Goal: Transaction & Acquisition: Purchase product/service

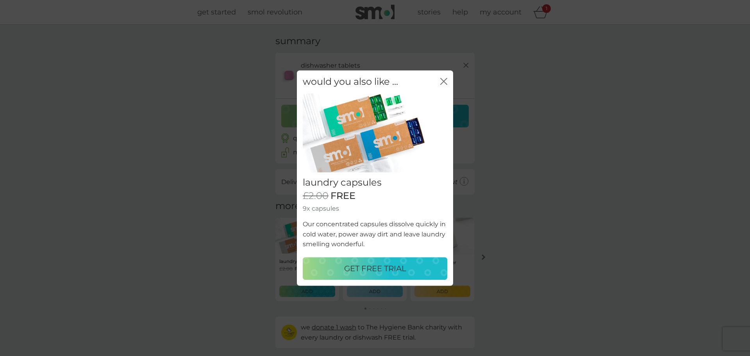
click at [376, 263] on p "GET FREE TRIAL" at bounding box center [375, 268] width 62 height 13
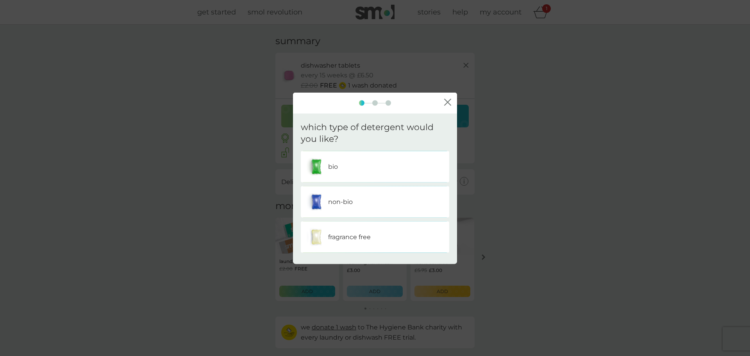
click at [343, 166] on div "bio" at bounding box center [375, 167] width 137 height 20
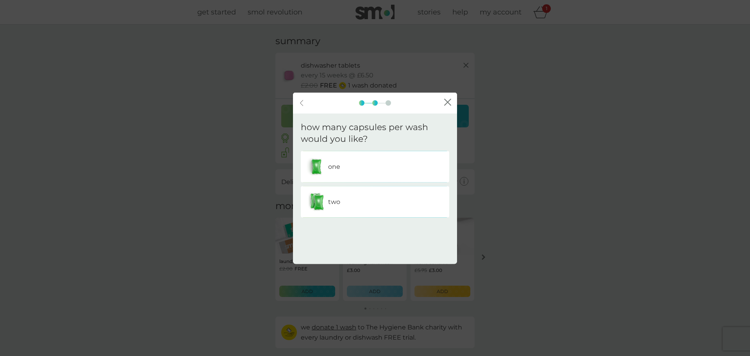
click at [356, 169] on div "one" at bounding box center [375, 167] width 137 height 20
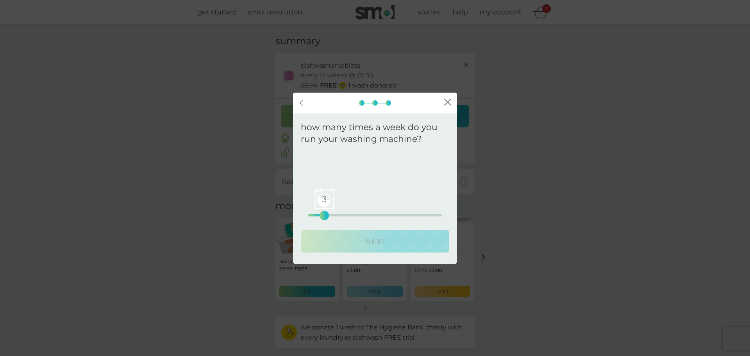
click at [325, 215] on div "3 0 12.5 25" at bounding box center [375, 215] width 134 height 2
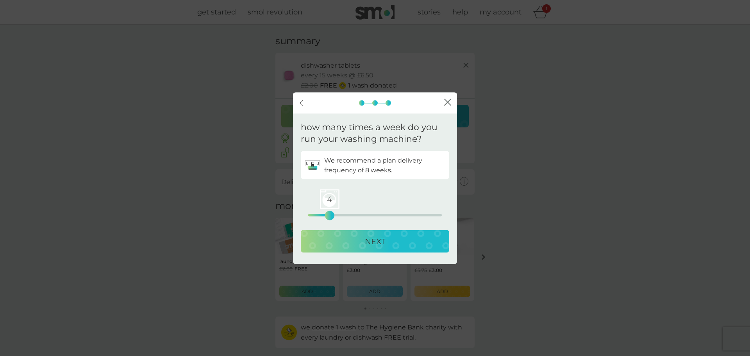
click at [331, 215] on div "4 0 12.5 25" at bounding box center [375, 215] width 134 height 2
click at [376, 245] on p "NEXT" at bounding box center [375, 241] width 20 height 13
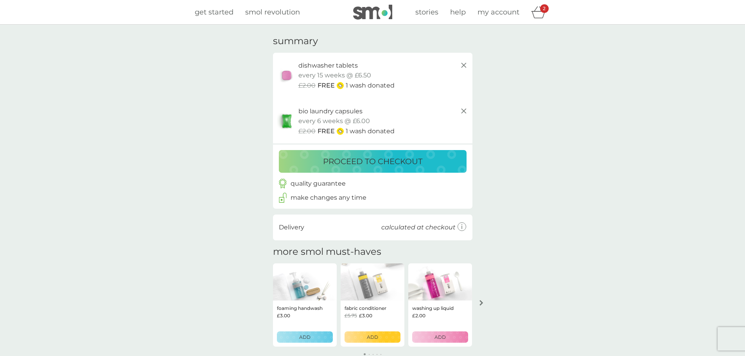
click at [369, 159] on p "proceed to checkout" at bounding box center [372, 161] width 99 height 13
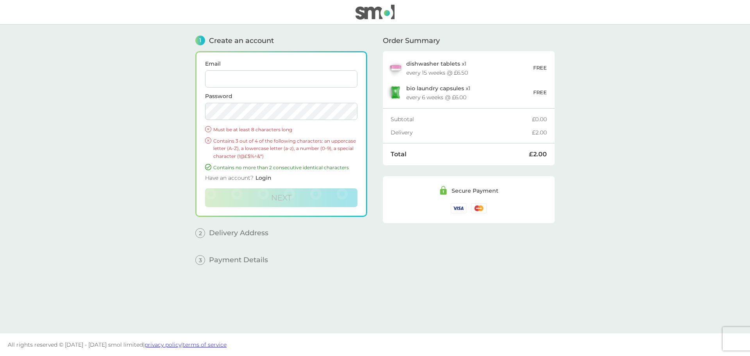
click at [259, 81] on input "Email" at bounding box center [281, 78] width 152 height 17
type input "laurajayneburns1@gmail.com"
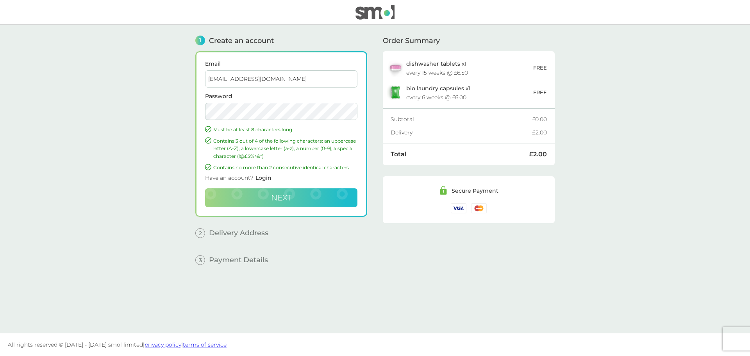
click at [274, 202] on span "Next" at bounding box center [281, 197] width 20 height 9
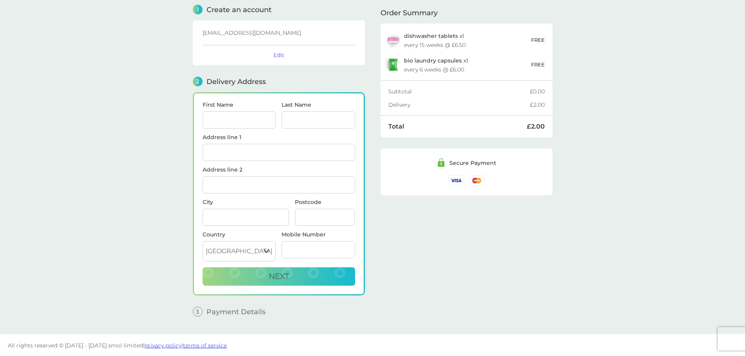
scroll to position [32, 0]
click at [230, 118] on input "First Name" at bounding box center [238, 119] width 73 height 17
type input "Laura"
type input "Burns"
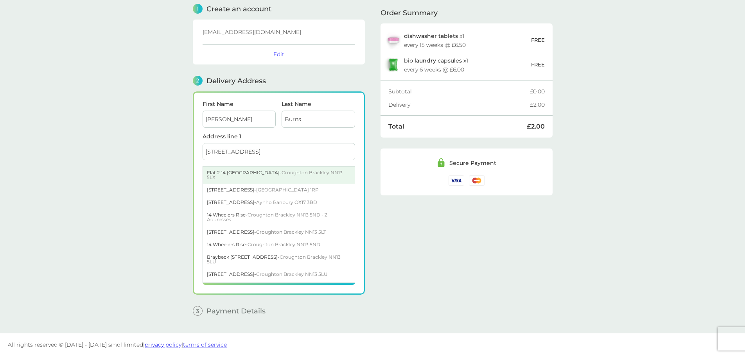
click at [237, 170] on div "Flat 2 14 Park End - Croughton Brackley NN13 5LX" at bounding box center [279, 175] width 152 height 17
type input "Flat 2, 14 Park End"
type input "Croughton"
type input "Brackley"
type input "NN13 5LX"
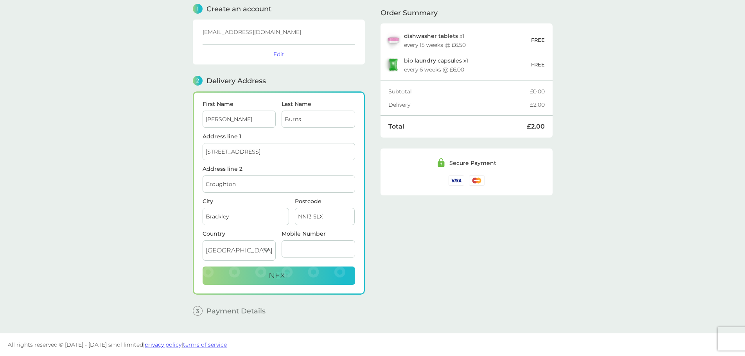
click at [304, 246] on input "Mobile Number" at bounding box center [317, 248] width 73 height 17
type input "07738641228"
click at [467, 263] on div "Order Summary dishwasher tablets x 1 every 15 weeks @ £6.50 FREE bio laundry ca…" at bounding box center [466, 157] width 172 height 329
click at [295, 274] on button "Next" at bounding box center [278, 276] width 152 height 19
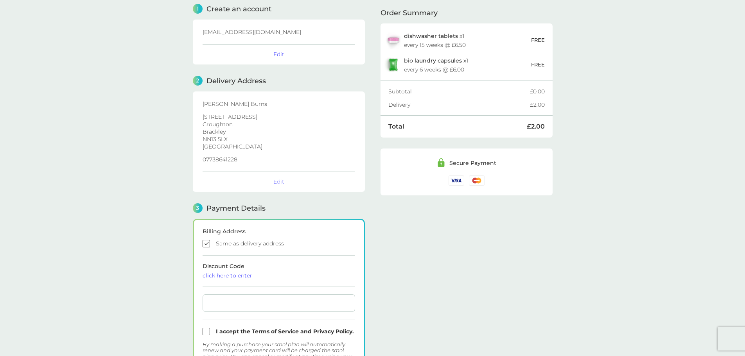
checkbox input "true"
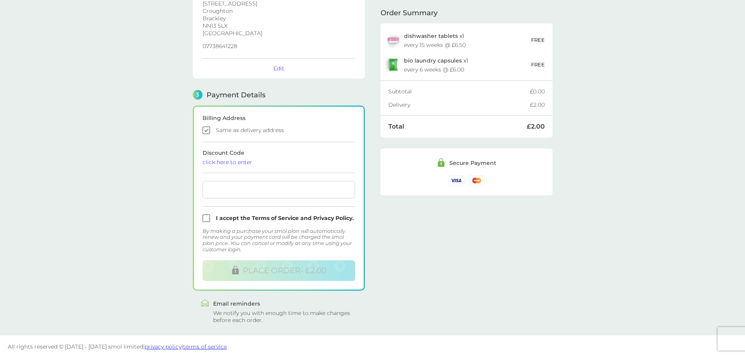
scroll to position [147, 0]
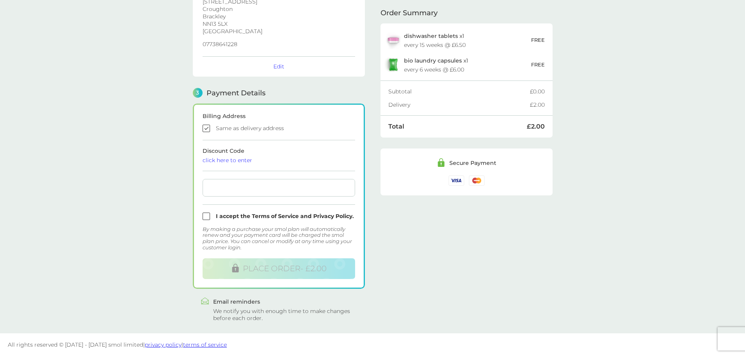
click at [204, 216] on input "checkbox" at bounding box center [278, 216] width 152 height 7
checkbox input "true"
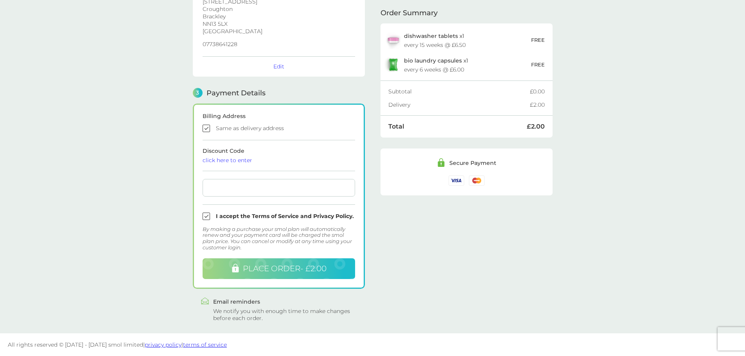
click at [292, 271] on span "PLACE ORDER - £2.00" at bounding box center [285, 268] width 84 height 9
